Goal: Obtain resource: Download file/media

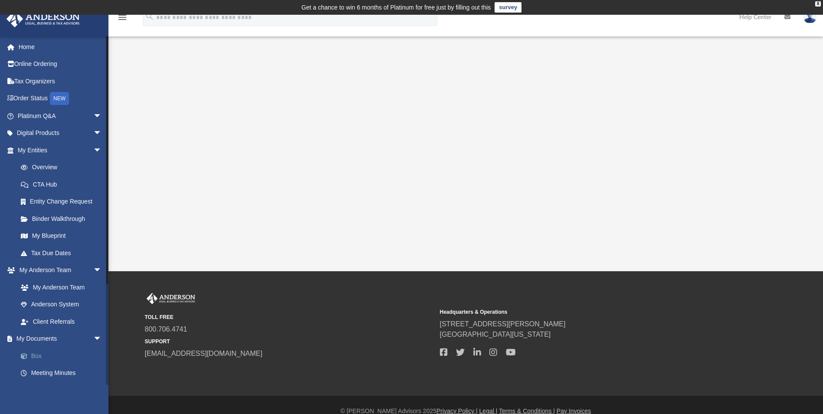
click at [36, 358] on link "Box" at bounding box center [63, 355] width 103 height 17
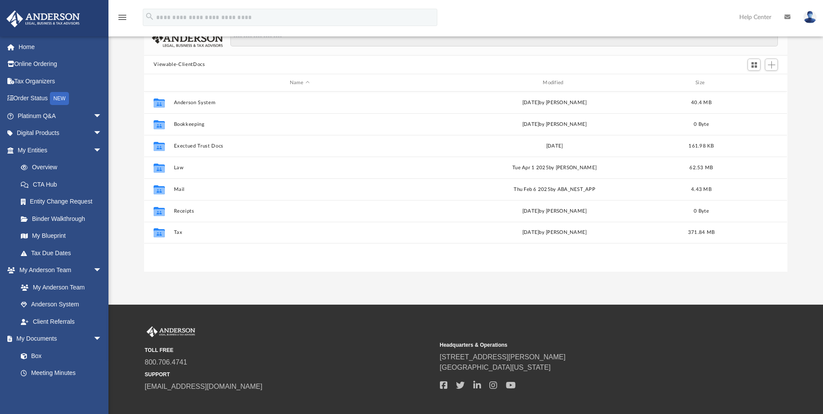
scroll to position [87, 0]
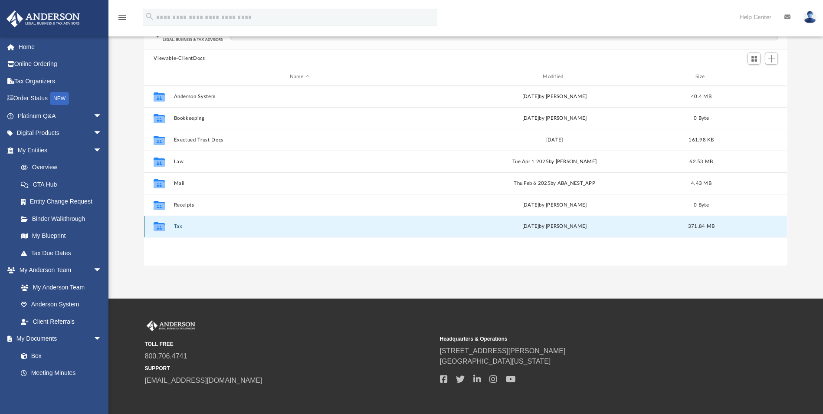
click at [183, 224] on button "Tax" at bounding box center [299, 227] width 251 height 6
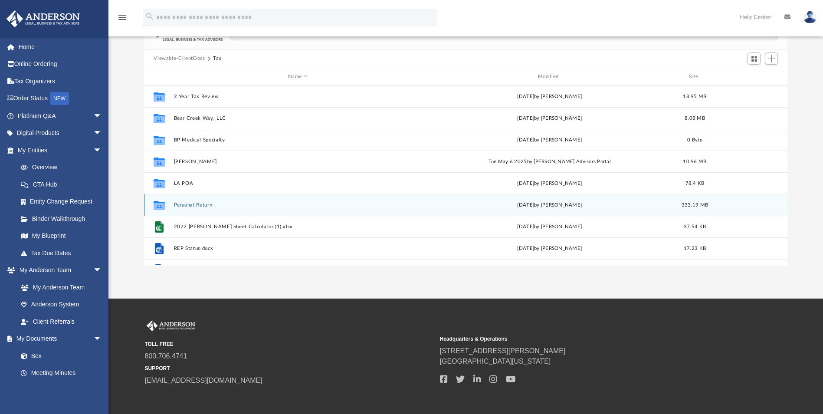
click at [180, 202] on button "Personal Return" at bounding box center [298, 205] width 248 height 6
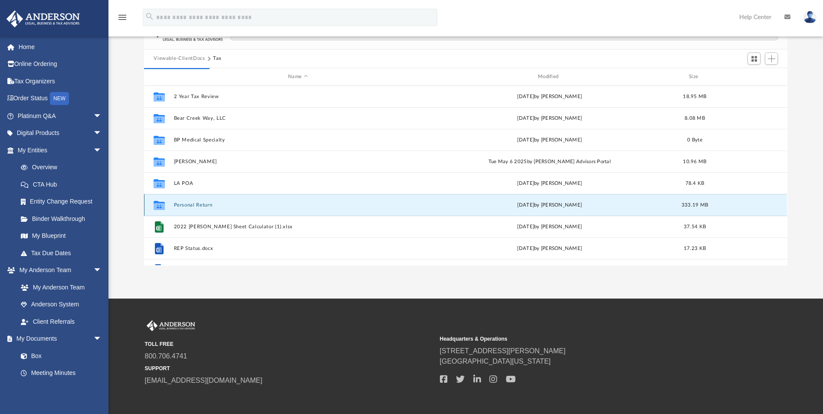
click at [181, 202] on button "Personal Return" at bounding box center [298, 205] width 248 height 6
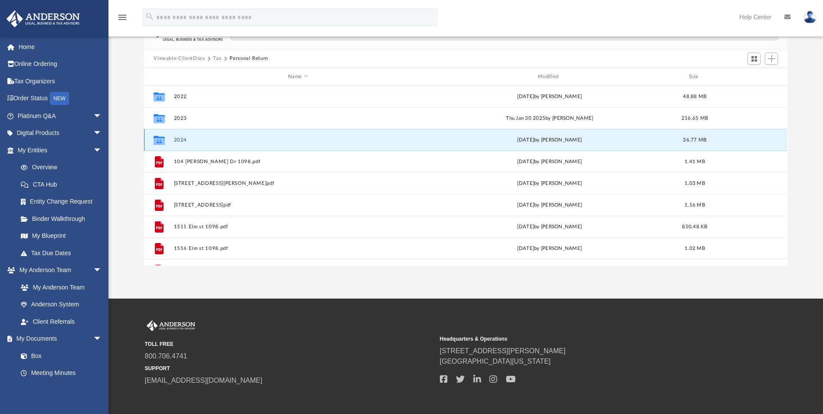
click at [178, 142] on button "2024" at bounding box center [298, 140] width 248 height 6
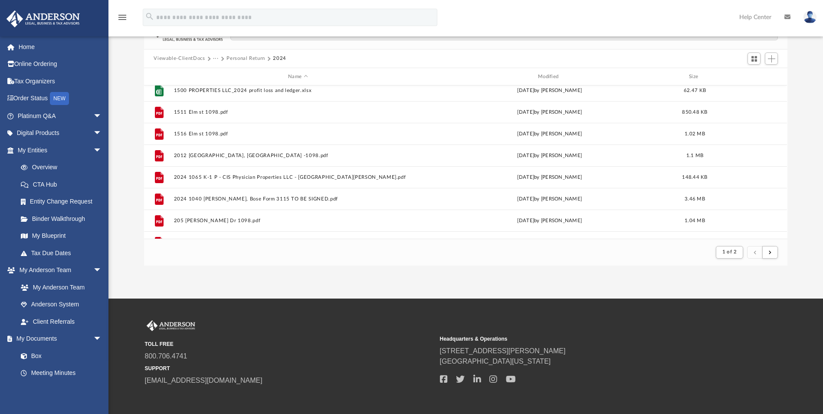
scroll to position [130, 0]
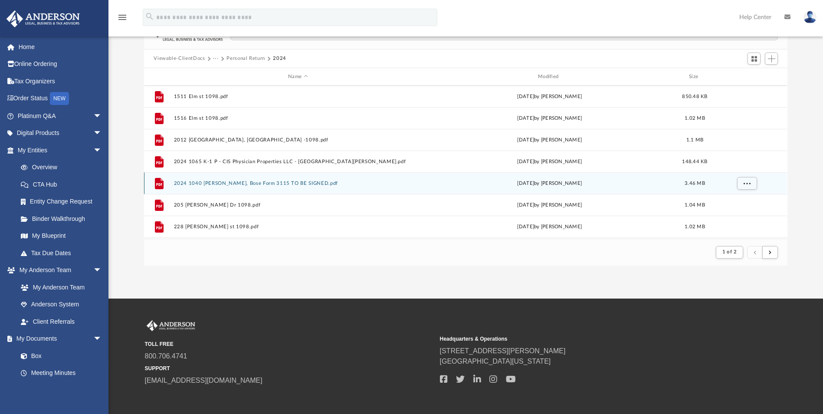
click at [287, 185] on button "2024 1040 [PERSON_NAME], Bose Form 3115 TO BE SIGNED.pdf" at bounding box center [298, 183] width 248 height 6
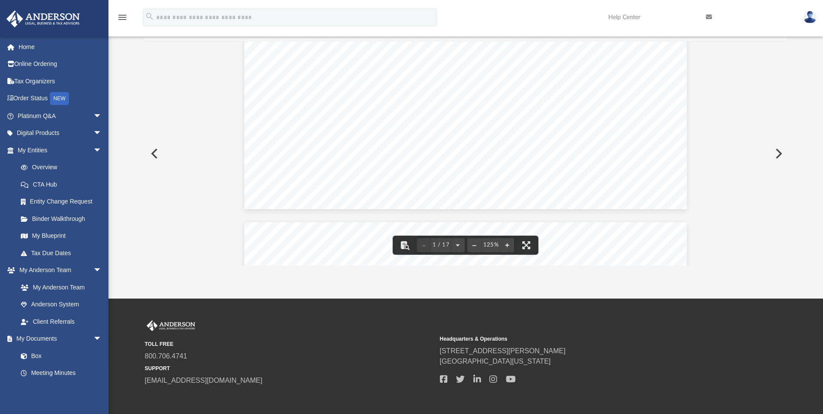
scroll to position [0, 0]
click at [526, 246] on button "File preview" at bounding box center [525, 244] width 19 height 19
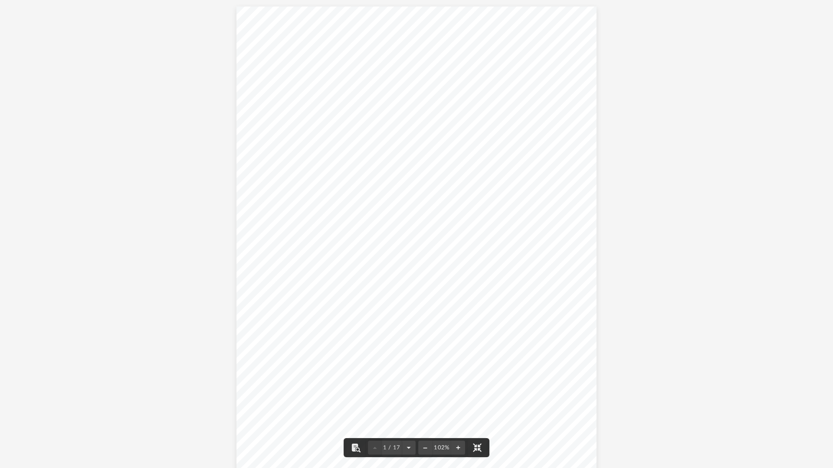
click at [525, 261] on div "Bose and [PERSON_NAME]" at bounding box center [416, 240] width 360 height 466
click at [477, 413] on button "File preview" at bounding box center [476, 447] width 19 height 19
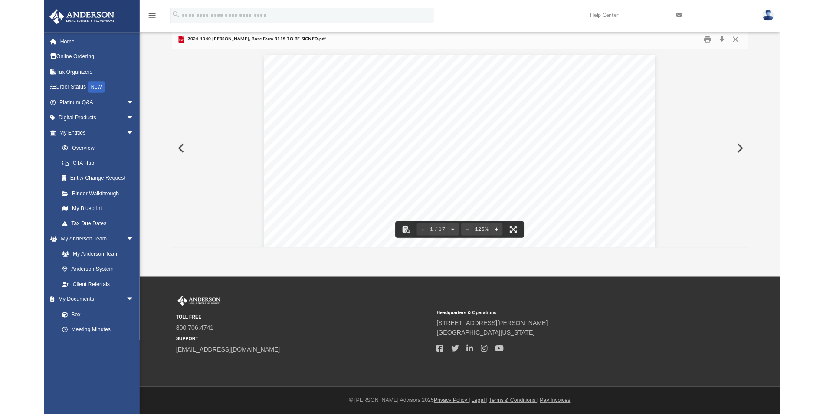
scroll to position [164, 637]
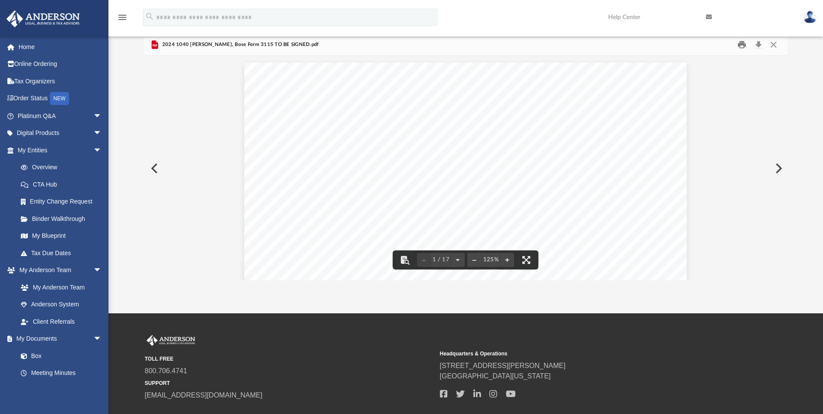
click at [739, 45] on button "Print" at bounding box center [741, 44] width 17 height 13
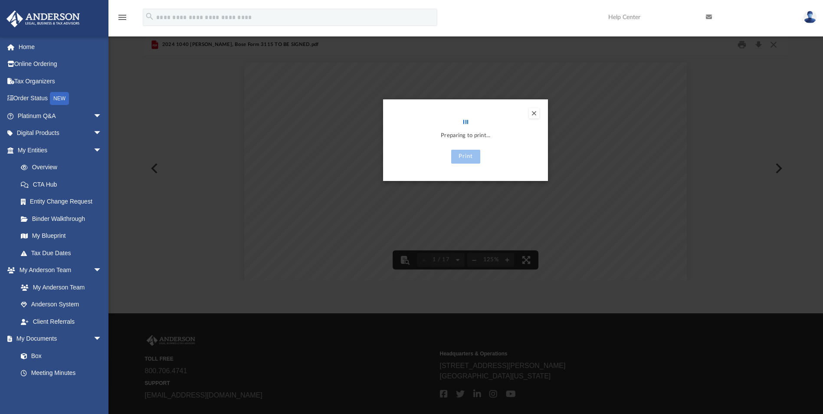
click at [534, 109] on button "Preview" at bounding box center [534, 113] width 10 height 10
